Goal: Task Accomplishment & Management: Manage account settings

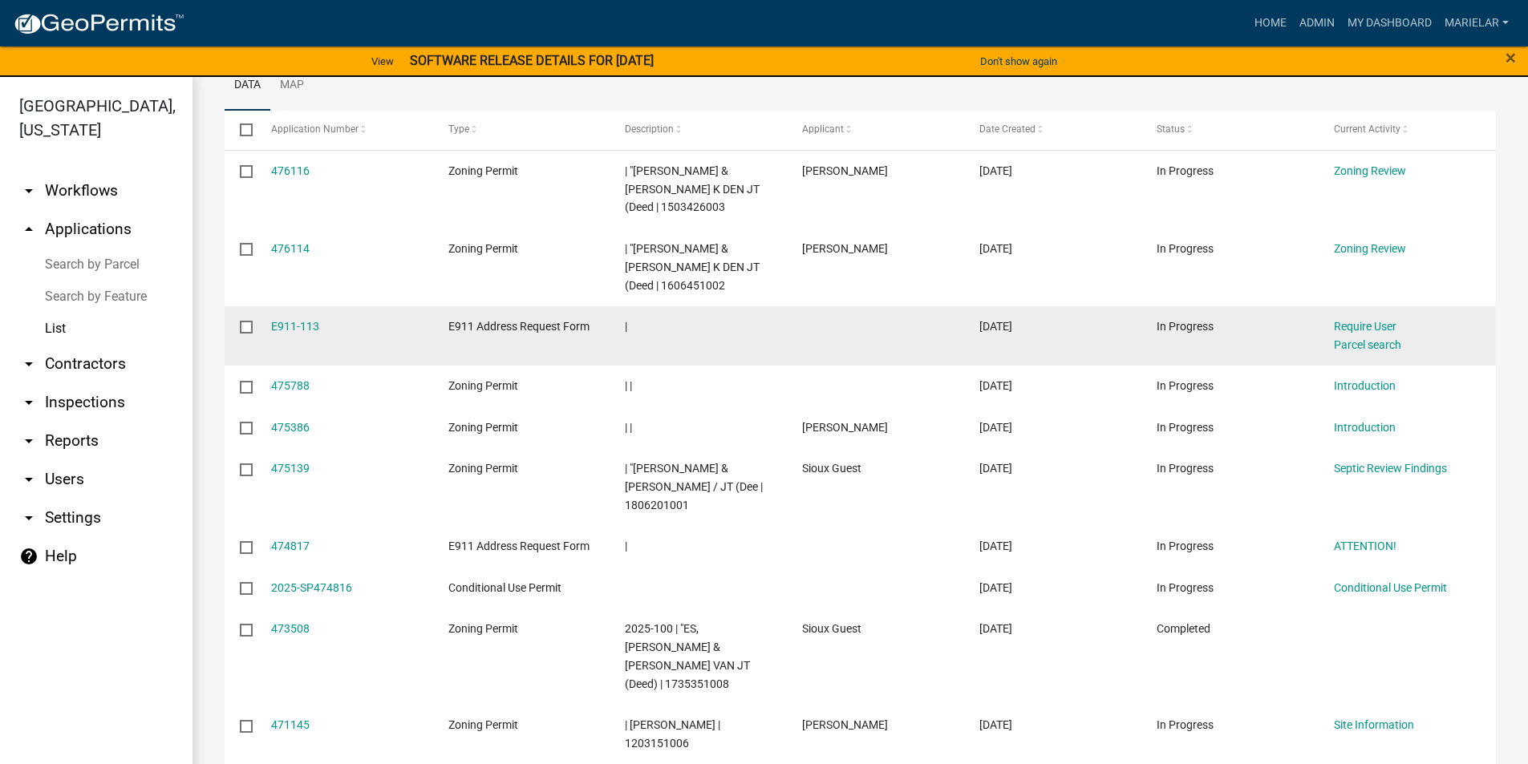
scroll to position [241, 0]
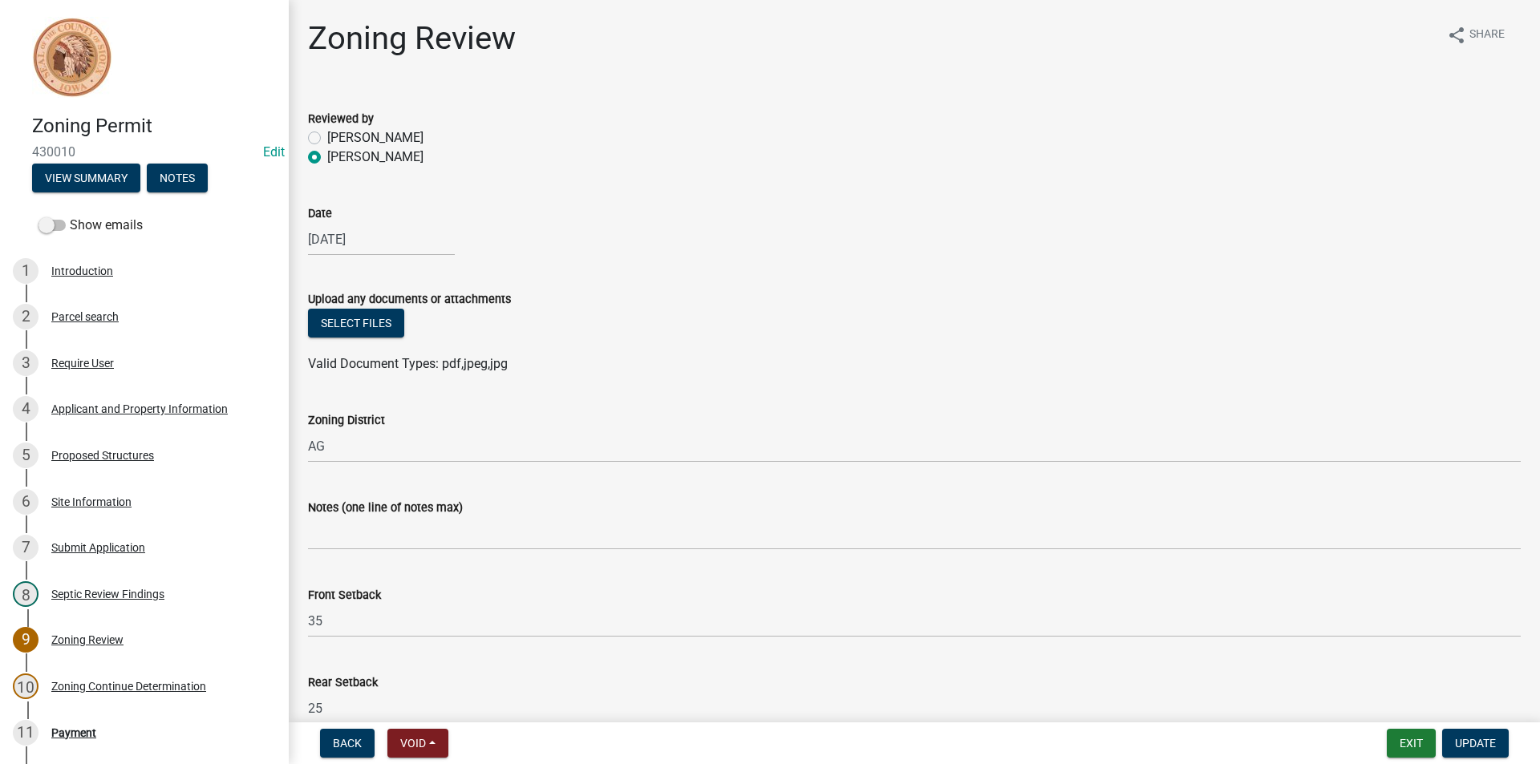
scroll to position [665, 0]
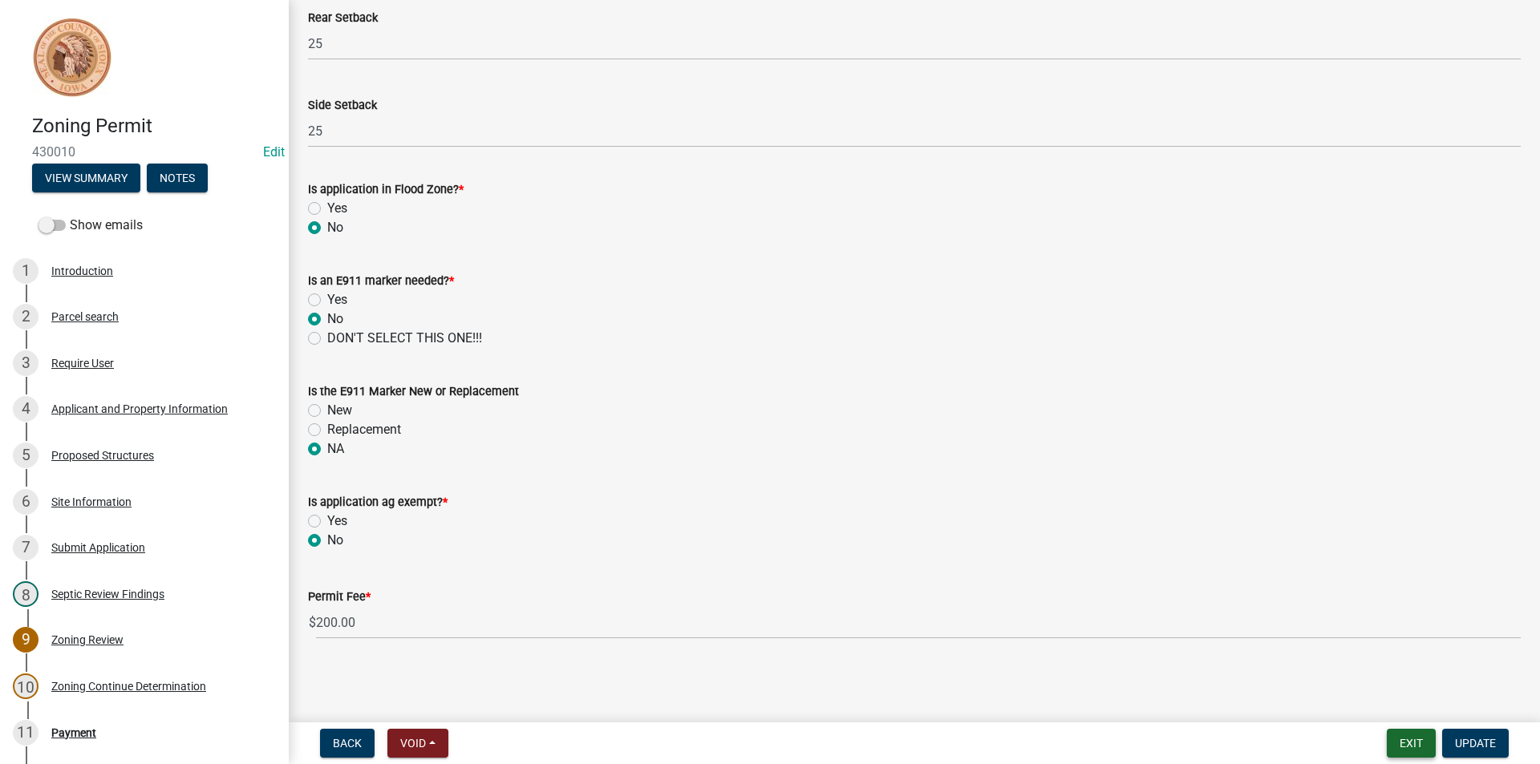
click at [1403, 744] on button "Exit" at bounding box center [1410, 743] width 49 height 29
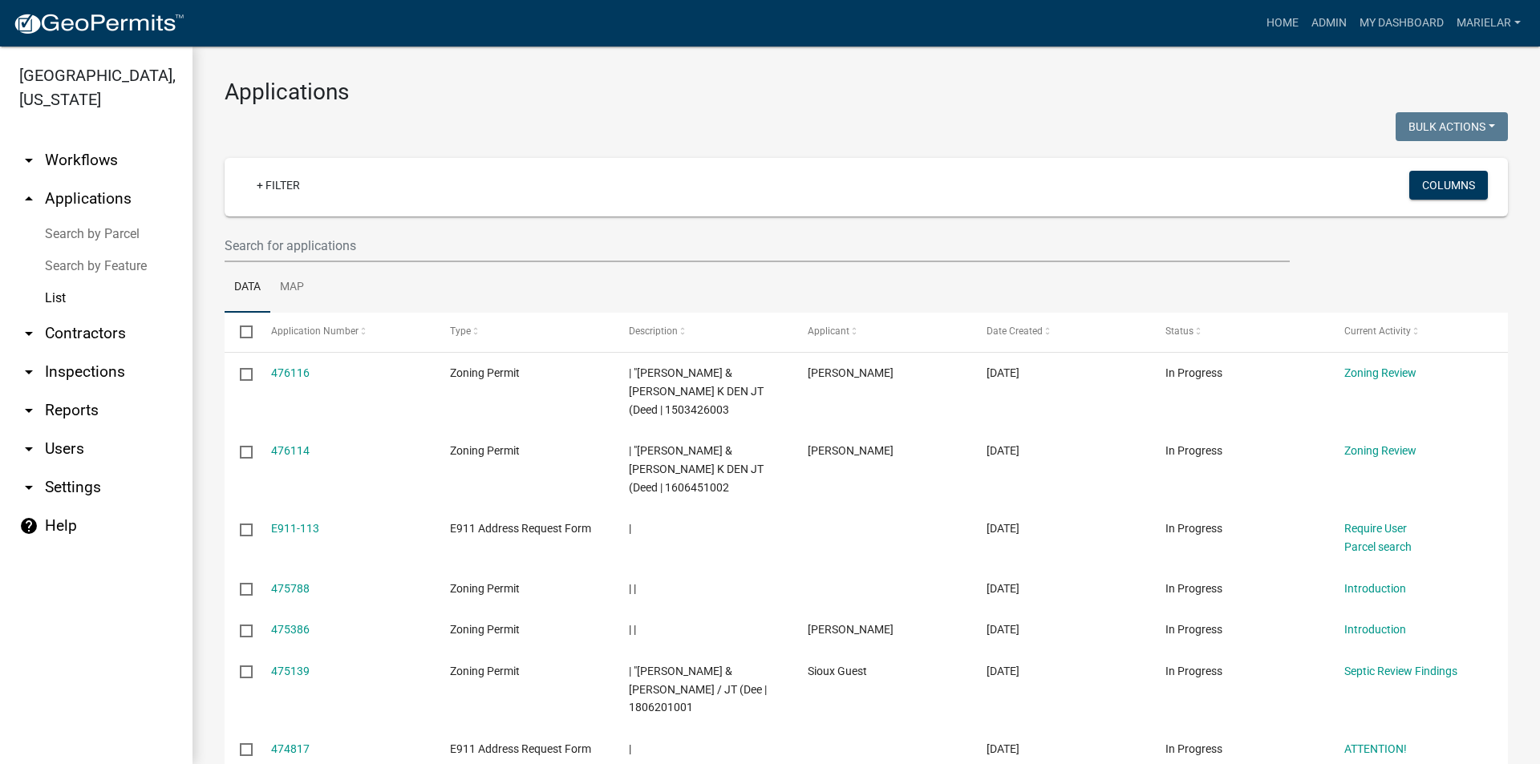
click at [599, 115] on div at bounding box center [540, 128] width 654 height 33
drag, startPoint x: 599, startPoint y: 115, endPoint x: 1016, endPoint y: 76, distance: 418.8
click at [1016, 76] on div "Applications Bulk Actions Void Expire Lock Withdraw + Filter Columns Data Map S…" at bounding box center [865, 580] width 1347 height 1067
